Goal: Transaction & Acquisition: Subscribe to service/newsletter

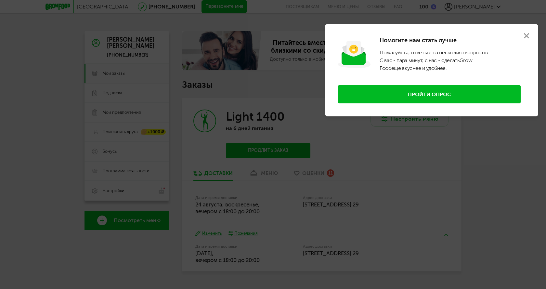
click at [530, 35] on button at bounding box center [526, 35] width 23 height 23
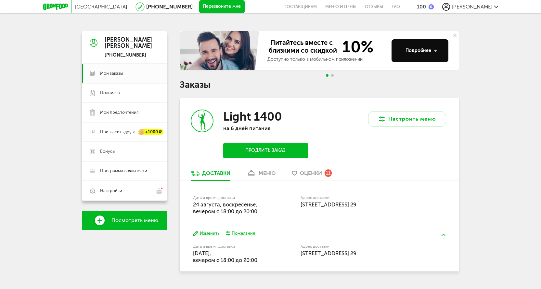
click at [313, 174] on span "Оценки" at bounding box center [311, 173] width 22 height 6
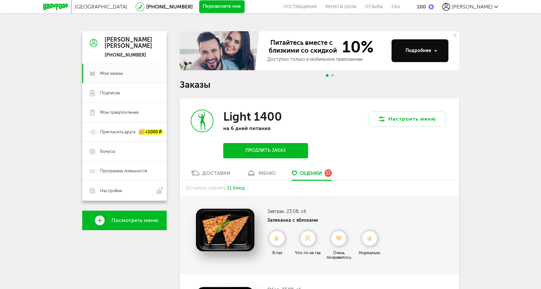
scroll to position [67, 0]
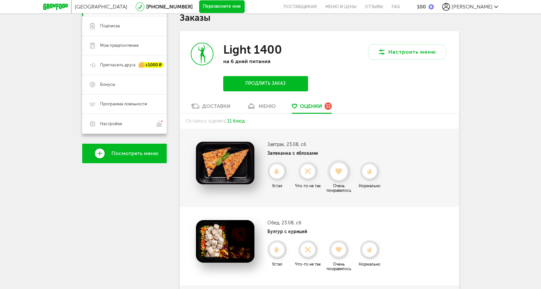
click at [339, 174] on use at bounding box center [338, 171] width 7 height 6
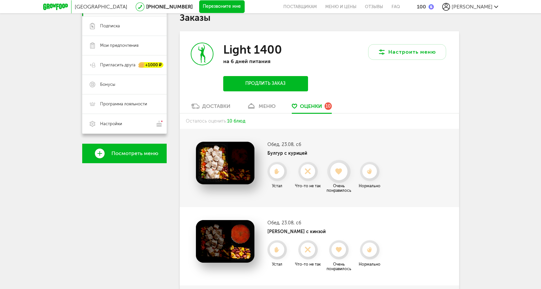
click at [337, 169] on use at bounding box center [338, 171] width 7 height 6
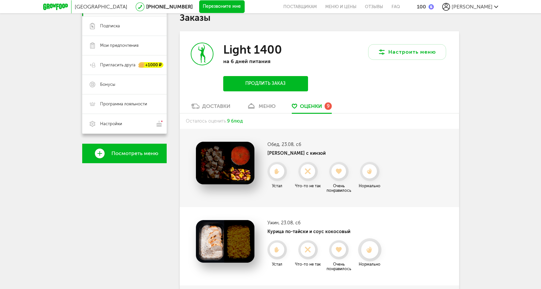
click at [370, 248] on use at bounding box center [370, 249] width 6 height 7
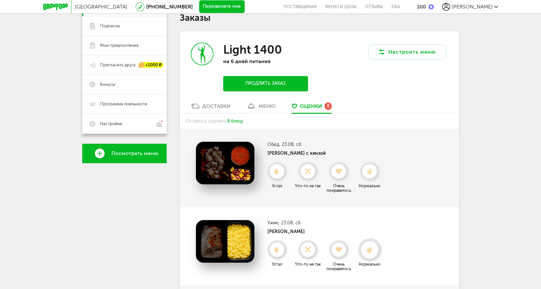
click at [371, 246] on icon at bounding box center [369, 249] width 17 height 7
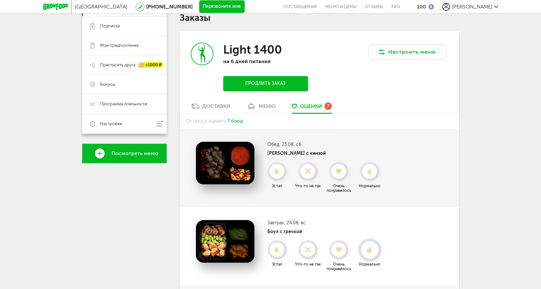
click at [368, 250] on icon at bounding box center [369, 249] width 17 height 7
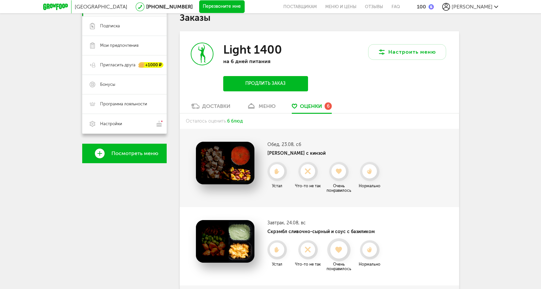
click at [338, 251] on use at bounding box center [338, 249] width 7 height 6
click at [341, 247] on use at bounding box center [338, 249] width 7 height 6
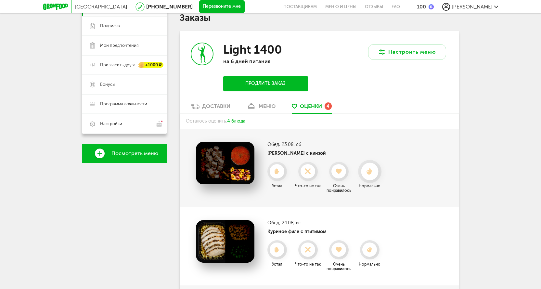
click at [370, 172] on use at bounding box center [370, 171] width 6 height 7
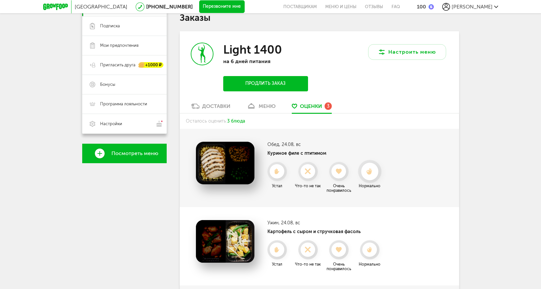
click at [371, 174] on use at bounding box center [370, 171] width 6 height 7
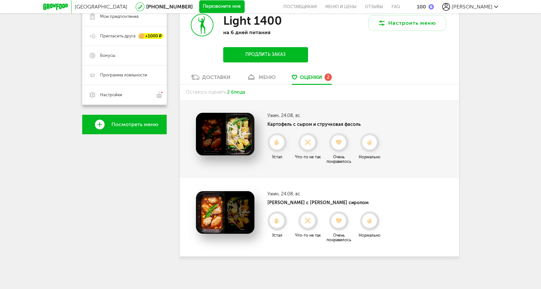
scroll to position [96, 0]
click at [339, 143] on use at bounding box center [338, 142] width 7 height 6
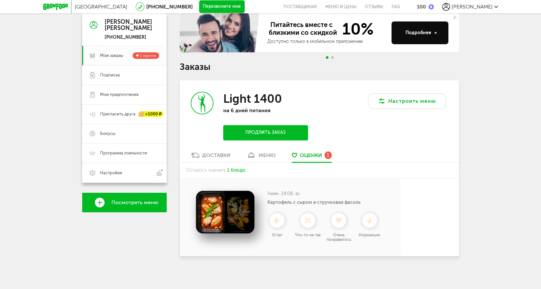
scroll to position [18, 0]
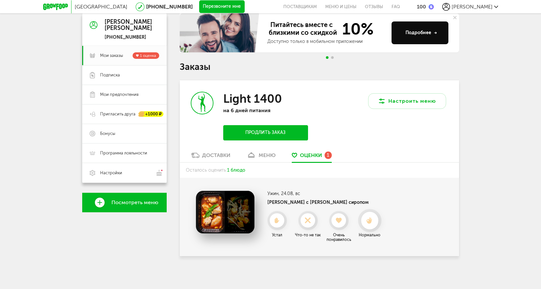
click at [373, 223] on icon at bounding box center [369, 220] width 17 height 7
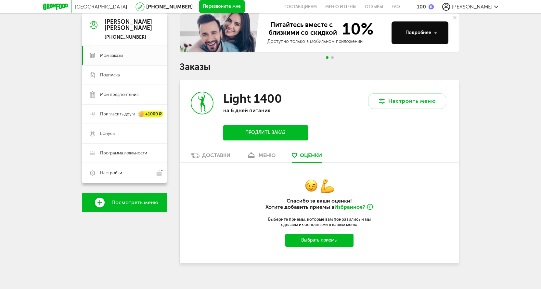
click at [284, 131] on button "Продлить заказ" at bounding box center [265, 132] width 84 height 15
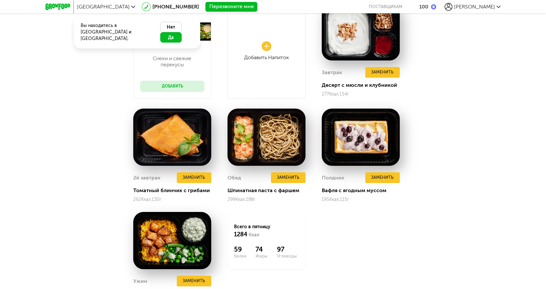
scroll to position [546, 0]
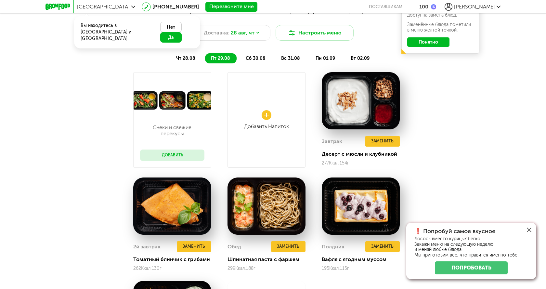
click at [175, 32] on button "Да" at bounding box center [170, 37] width 21 height 10
click at [532, 228] on div at bounding box center [529, 230] width 14 height 14
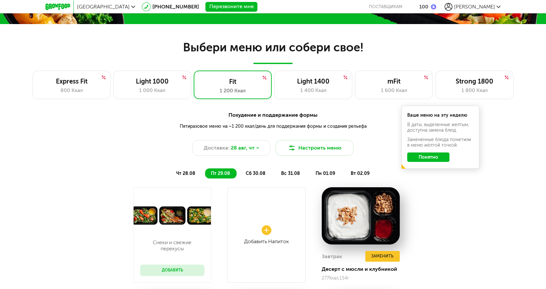
scroll to position [416, 0]
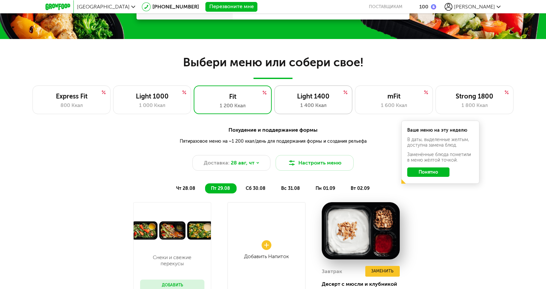
click at [317, 99] on div "Light 1400" at bounding box center [313, 96] width 64 height 8
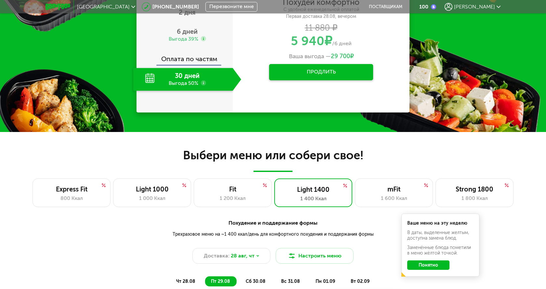
scroll to position [325, 0]
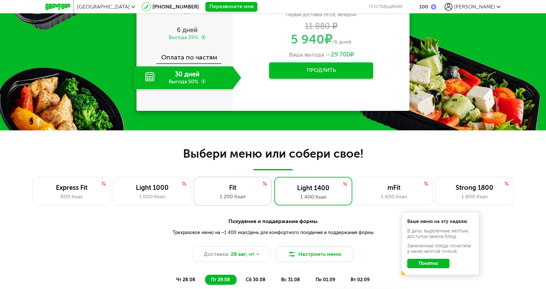
click at [241, 195] on div "1 200 Ккал" at bounding box center [232, 197] width 64 height 8
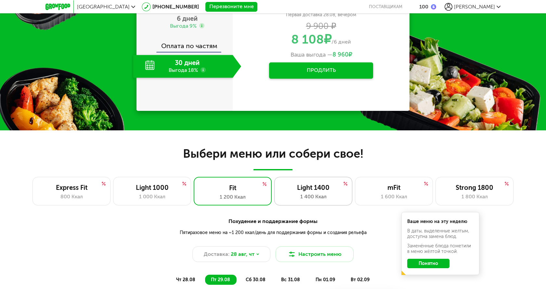
click at [320, 187] on div "Light 1400" at bounding box center [313, 188] width 64 height 8
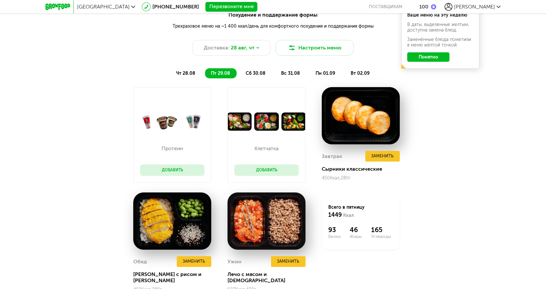
scroll to position [487, 0]
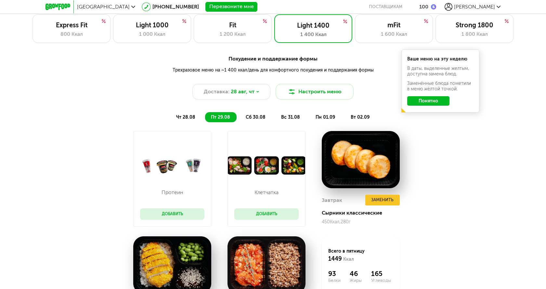
click at [256, 117] on span "сб 30.08" at bounding box center [256, 117] width 20 height 6
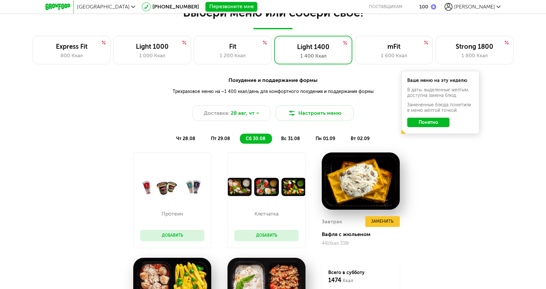
scroll to position [455, 0]
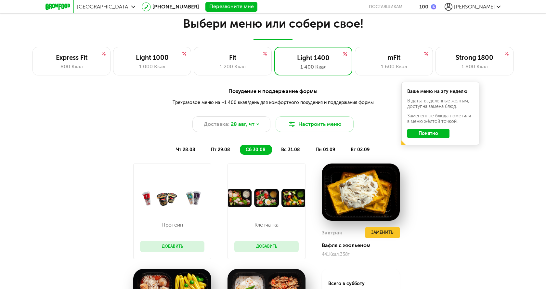
click at [188, 148] on span "чт 28.08" at bounding box center [185, 150] width 19 height 6
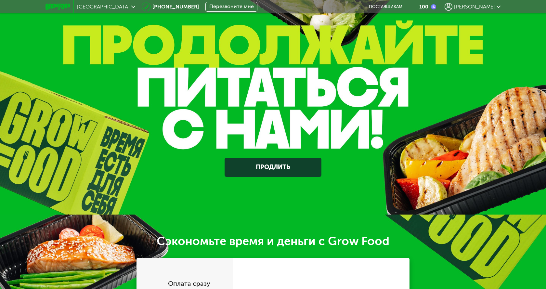
scroll to position [0, 0]
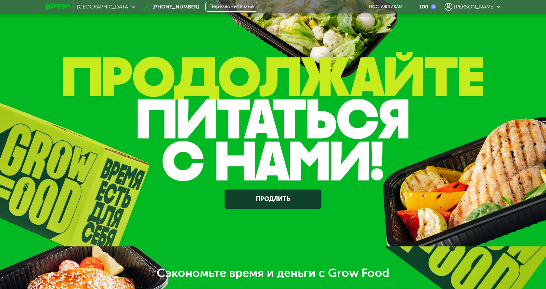
click at [428, 7] on div "100" at bounding box center [423, 7] width 9 height 6
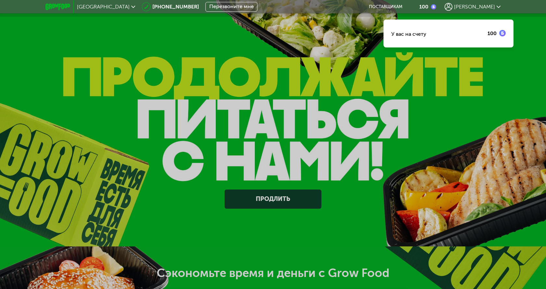
click at [480, 6] on div "[PERSON_NAME]" at bounding box center [472, 7] width 56 height 8
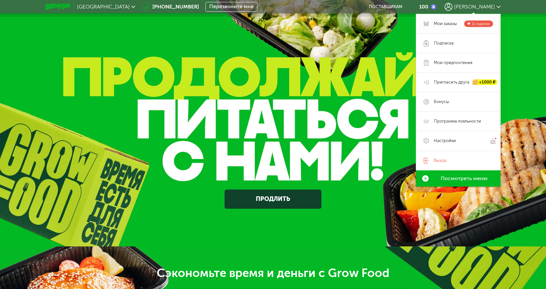
click at [446, 23] on span "Мои заказы" at bounding box center [445, 24] width 23 height 6
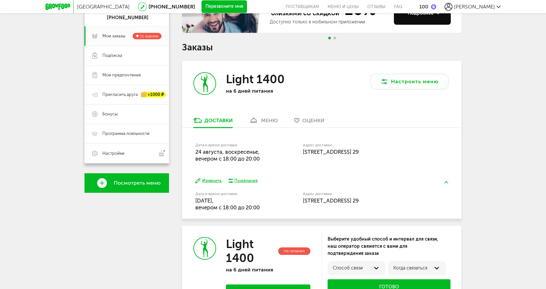
scroll to position [97, 0]
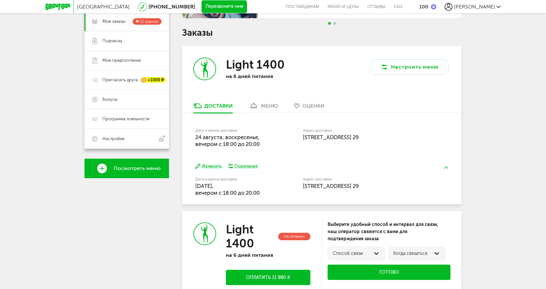
click at [268, 106] on div "меню" at bounding box center [269, 106] width 17 height 6
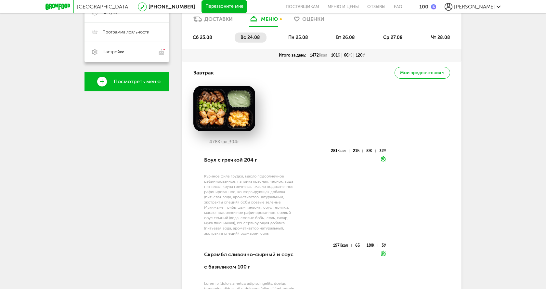
scroll to position [160, 0]
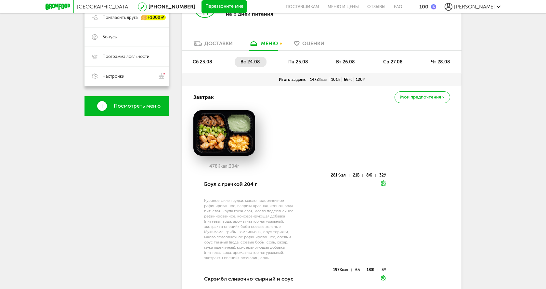
click at [292, 63] on span "пн 25.08" at bounding box center [298, 62] width 20 height 6
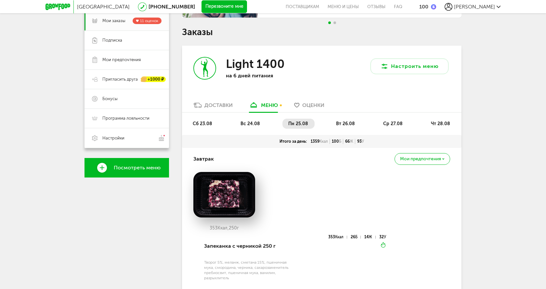
scroll to position [95, 0]
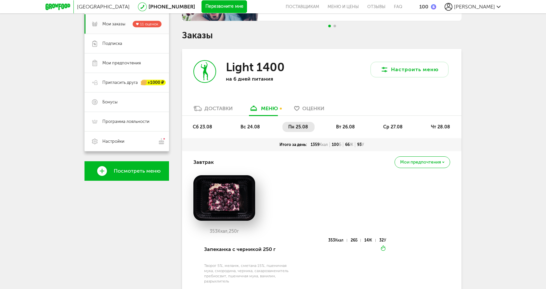
click at [352, 125] on span "вт 26.08" at bounding box center [345, 127] width 19 height 6
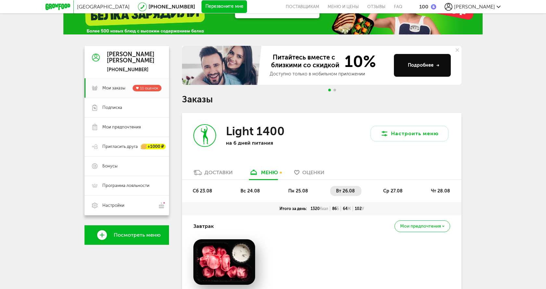
scroll to position [0, 0]
